Goal: Task Accomplishment & Management: Manage account settings

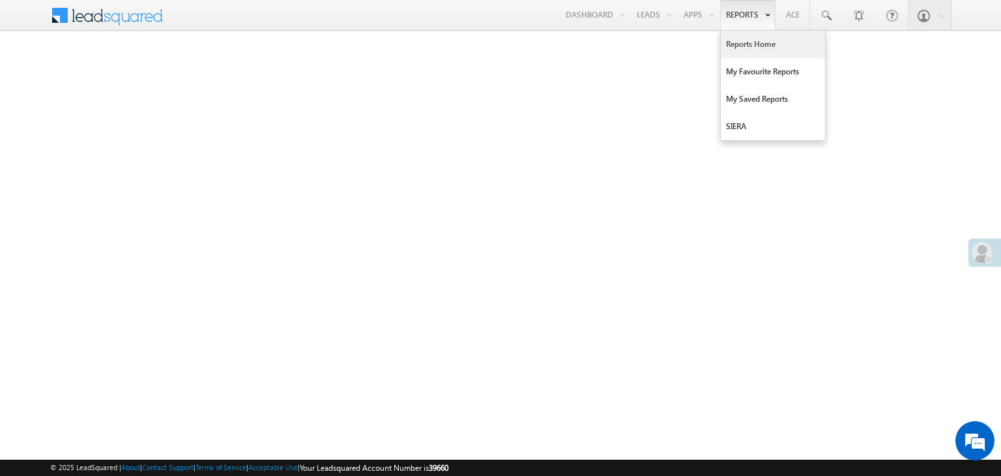
click at [738, 44] on link "Reports Home" at bounding box center [773, 44] width 104 height 27
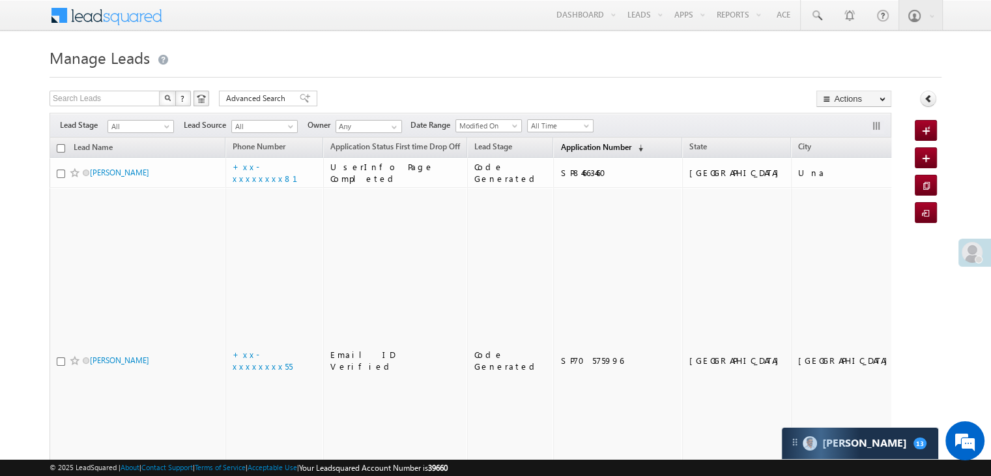
click at [568, 140] on link "Application Number (sorted descending)" at bounding box center [602, 147] width 96 height 17
click at [563, 148] on span "Application Number" at bounding box center [595, 147] width 70 height 10
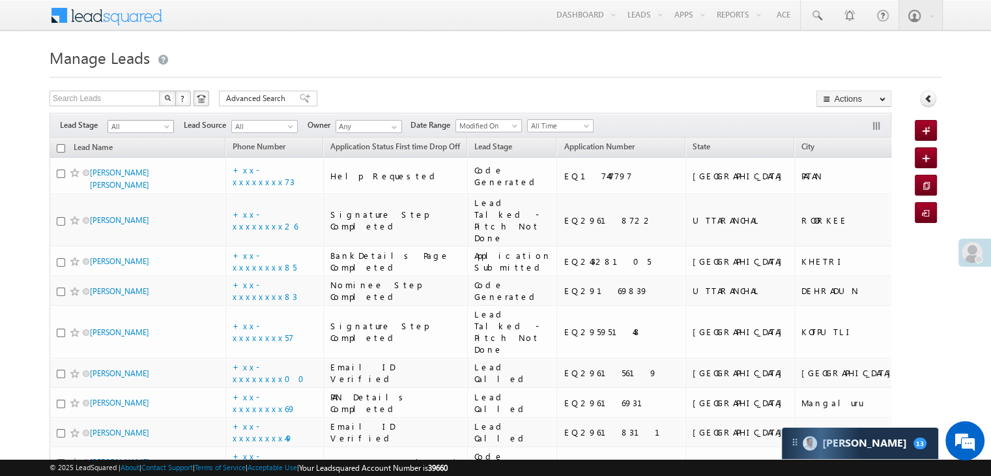
click at [169, 126] on span at bounding box center [168, 129] width 10 height 10
click at [145, 156] on link "Lead Generated" at bounding box center [141, 154] width 66 height 12
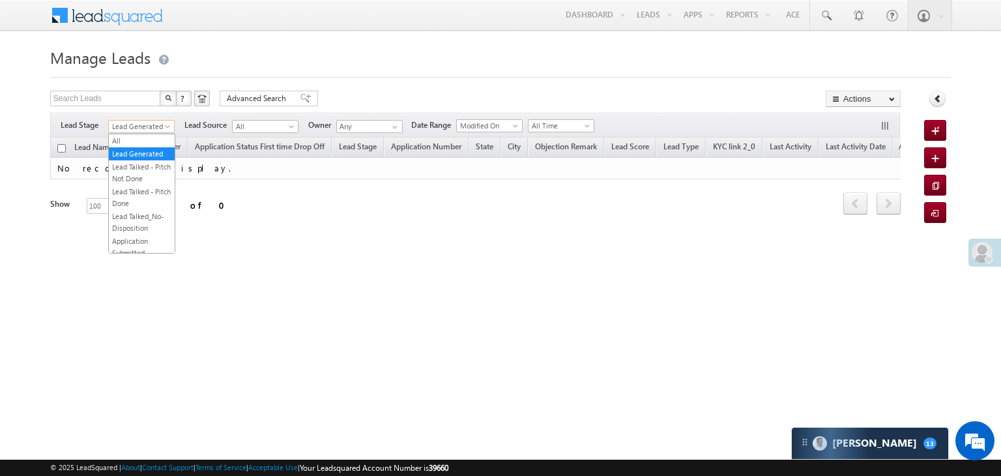
click at [168, 125] on span at bounding box center [169, 129] width 10 height 10
click at [141, 139] on link "All" at bounding box center [142, 141] width 66 height 12
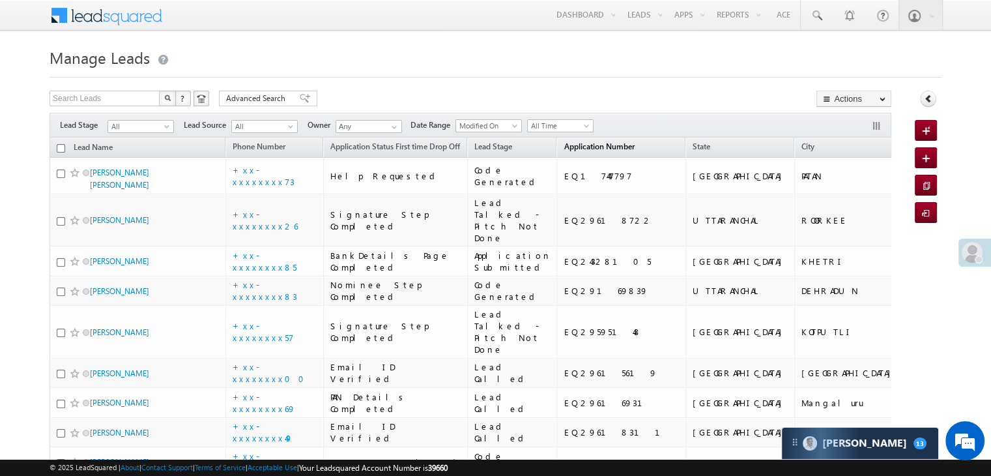
click at [576, 142] on span "Application Number" at bounding box center [599, 146] width 70 height 10
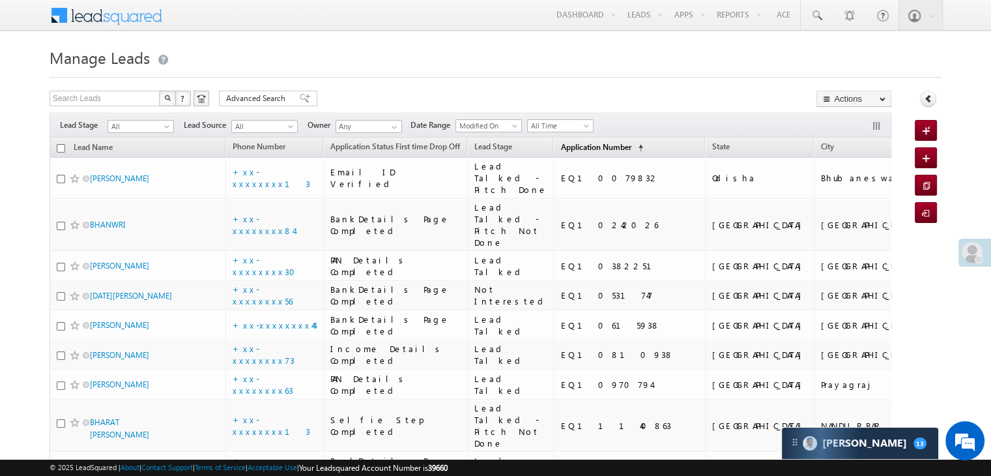
click at [574, 146] on span "Application Number" at bounding box center [595, 147] width 70 height 10
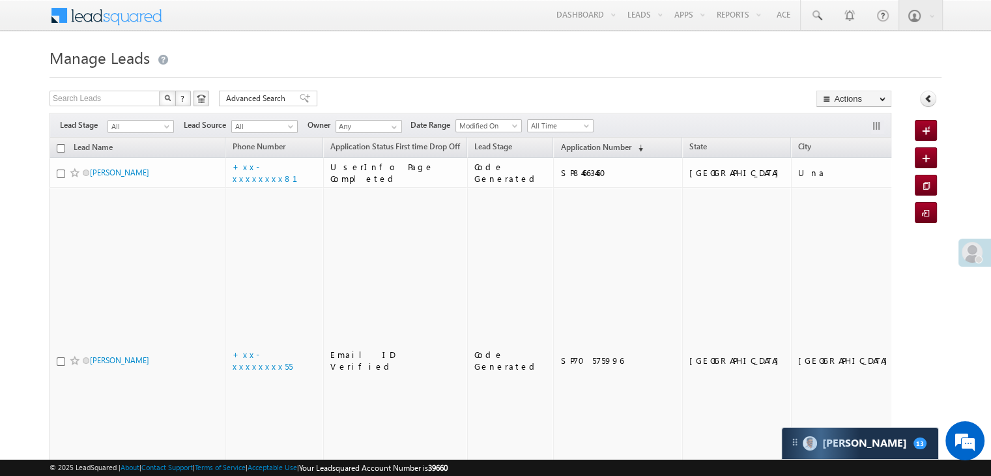
click at [574, 145] on span "Application Number" at bounding box center [595, 147] width 70 height 10
click at [560, 151] on span "Application Number" at bounding box center [595, 147] width 70 height 10
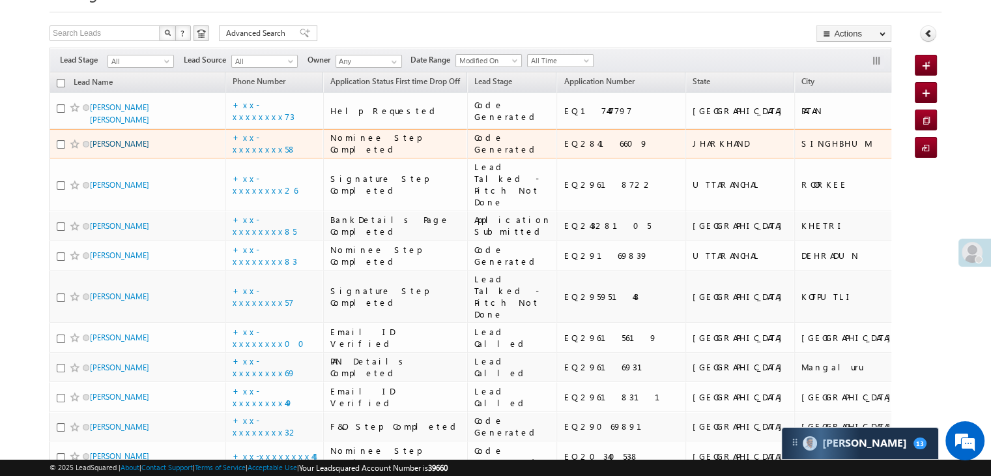
click at [107, 149] on link "[PERSON_NAME]" at bounding box center [119, 144] width 59 height 10
